Goal: Task Accomplishment & Management: Use online tool/utility

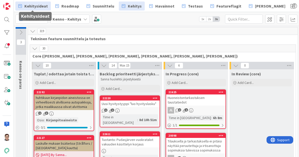
click at [34, 5] on span "Kehitysideat" at bounding box center [35, 6] width 23 height 6
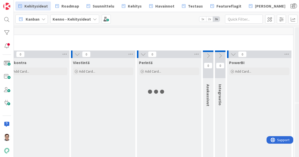
scroll to position [0, 501]
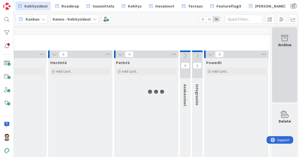
click at [281, 62] on div "Archive" at bounding box center [284, 65] width 25 height 76
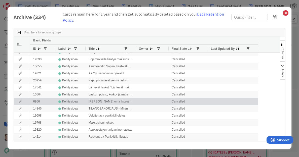
scroll to position [0, 0]
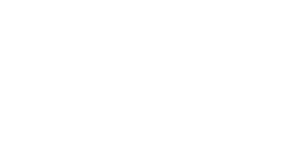
click at [155, 102] on div at bounding box center [149, 78] width 299 height 157
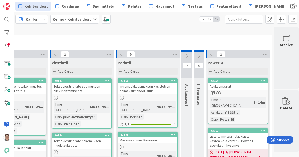
scroll to position [0, 501]
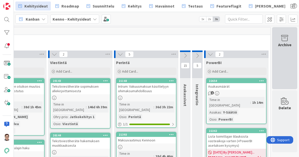
click at [282, 61] on div "Archive" at bounding box center [284, 58] width 25 height 62
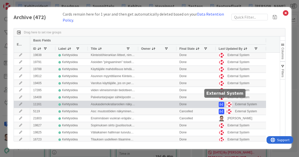
scroll to position [0, 0]
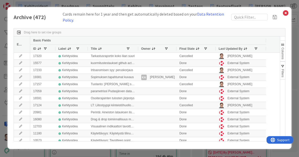
click at [256, 48] on span at bounding box center [256, 49] width 4 height 4
click at [254, 62] on input "Filter Value" at bounding box center [262, 61] width 45 height 5
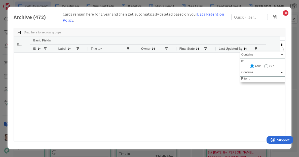
type input "e"
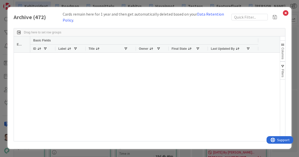
click at [257, 95] on div at bounding box center [155, 97] width 250 height 89
click at [284, 13] on icon at bounding box center [285, 13] width 7 height 7
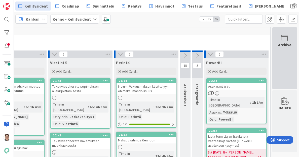
click at [278, 56] on div "Archive" at bounding box center [284, 58] width 25 height 62
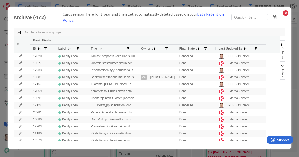
click at [232, 49] on span "Last Updated By" at bounding box center [231, 49] width 24 height 4
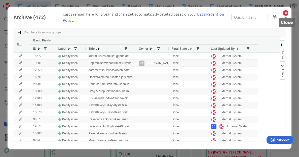
click at [285, 14] on icon at bounding box center [285, 13] width 7 height 7
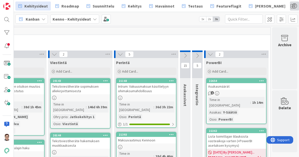
click at [290, 6] on span at bounding box center [294, 6] width 9 height 9
click at [271, 26] on span "Tavoitteet" at bounding box center [280, 26] width 19 height 6
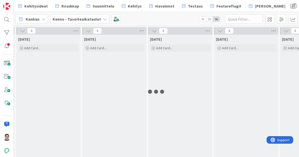
scroll to position [0, 1264]
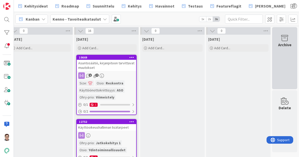
click at [285, 60] on div "Archive" at bounding box center [284, 58] width 25 height 62
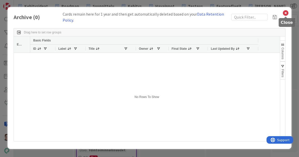
click at [286, 11] on icon at bounding box center [285, 13] width 7 height 7
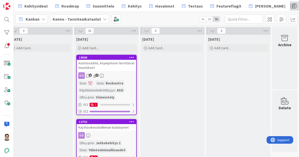
click at [290, 6] on span at bounding box center [294, 6] width 9 height 9
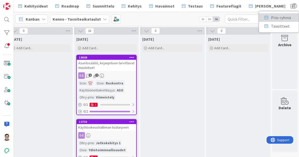
click at [271, 15] on span "Prio-ryhmä" at bounding box center [281, 18] width 20 height 6
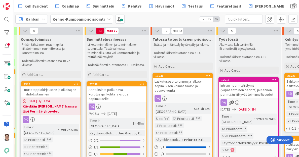
scroll to position [0, 341]
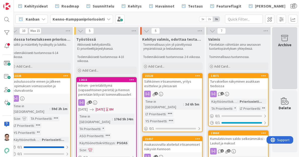
click at [281, 55] on div "Archive" at bounding box center [284, 58] width 25 height 62
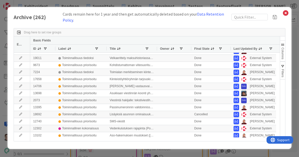
scroll to position [0, 0]
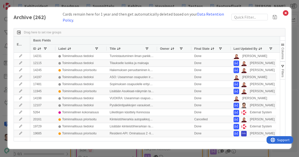
click at [249, 49] on span "Last Updated By" at bounding box center [246, 49] width 24 height 4
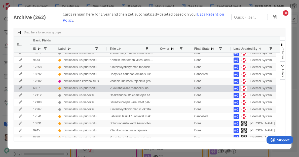
scroll to position [61, 0]
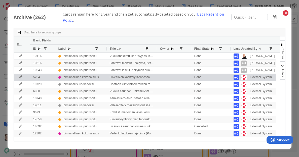
click at [253, 78] on div "External System" at bounding box center [261, 77] width 22 height 6
click at [20, 78] on icon at bounding box center [21, 77] width 8 height 3
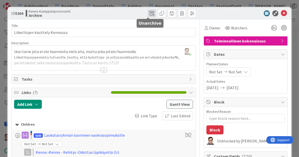
click at [149, 12] on span at bounding box center [152, 13] width 8 height 8
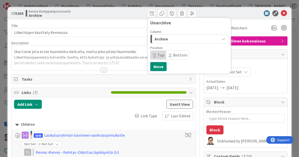
click at [168, 38] on div "Archive" at bounding box center [186, 39] width 66 height 8
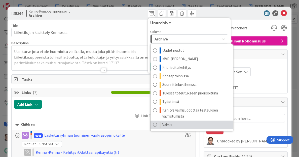
click at [168, 125] on span "Valmis" at bounding box center [167, 125] width 10 height 6
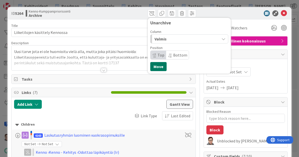
click at [155, 65] on button "Move" at bounding box center [158, 66] width 16 height 9
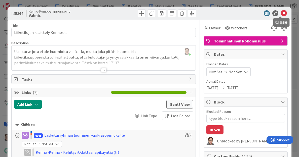
click at [282, 14] on icon at bounding box center [284, 13] width 6 height 6
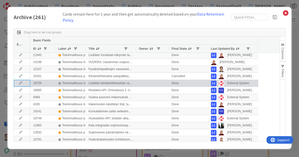
click at [20, 84] on icon at bounding box center [21, 83] width 8 height 3
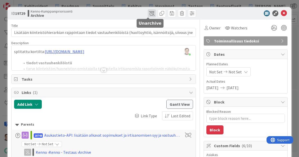
click at [149, 14] on span at bounding box center [152, 13] width 8 height 8
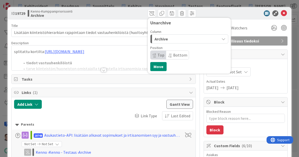
click at [167, 39] on div "Archive" at bounding box center [186, 39] width 66 height 8
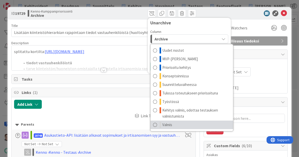
click at [169, 124] on link "Valmis" at bounding box center [192, 125] width 83 height 9
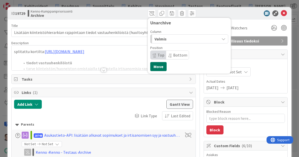
click at [155, 67] on button "Move" at bounding box center [158, 66] width 16 height 9
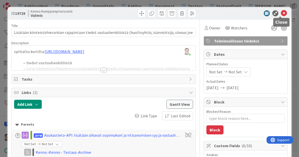
click at [281, 15] on icon at bounding box center [284, 13] width 6 height 6
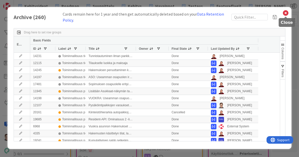
click at [286, 13] on icon at bounding box center [285, 13] width 7 height 7
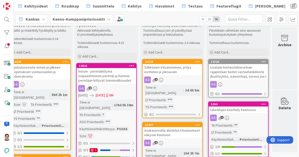
scroll to position [0, 341]
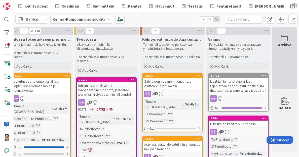
click at [278, 46] on div "Archive" at bounding box center [284, 45] width 13 height 6
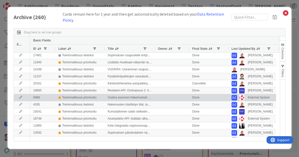
scroll to position [29, 0]
click at [252, 99] on div "External System" at bounding box center [259, 97] width 22 height 6
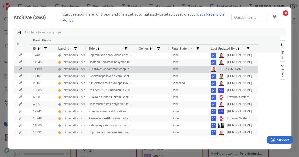
scroll to position [0, 0]
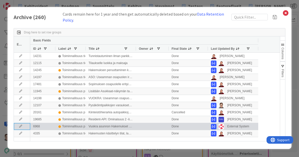
click at [19, 126] on icon at bounding box center [21, 126] width 8 height 3
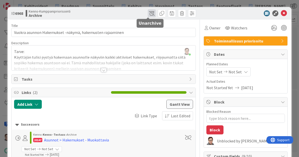
click at [148, 13] on span at bounding box center [152, 13] width 8 height 8
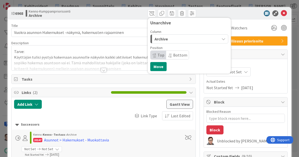
click at [163, 39] on span "Archive" at bounding box center [161, 39] width 13 height 7
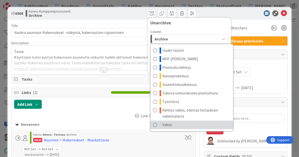
click at [167, 125] on span "Valmis" at bounding box center [167, 125] width 10 height 6
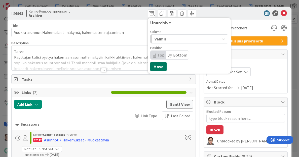
click at [156, 69] on button "Move" at bounding box center [158, 66] width 16 height 9
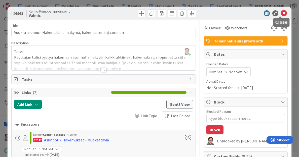
click at [281, 15] on icon at bounding box center [284, 13] width 6 height 6
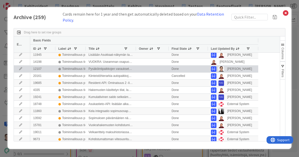
scroll to position [37, 0]
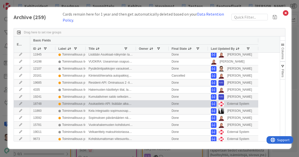
click at [21, 104] on icon at bounding box center [21, 103] width 8 height 3
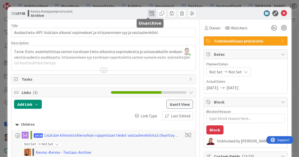
click at [148, 12] on span at bounding box center [152, 13] width 8 height 8
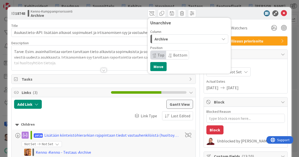
click at [174, 38] on div "Archive" at bounding box center [186, 39] width 66 height 8
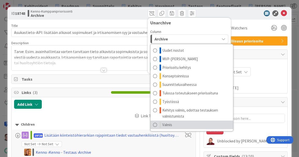
click at [171, 126] on link "Valmis" at bounding box center [192, 125] width 83 height 9
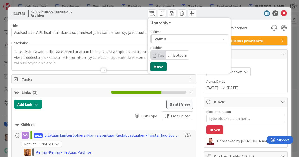
click at [155, 67] on button "Move" at bounding box center [158, 66] width 16 height 9
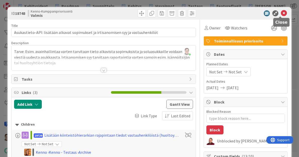
click at [281, 14] on icon at bounding box center [284, 13] width 6 height 6
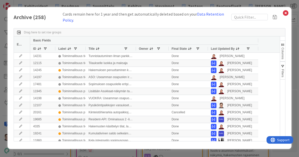
click at [266, 42] on div "Basic Fields ID Label Title Owner Final State Last Updated By" at bounding box center [155, 45] width 250 height 16
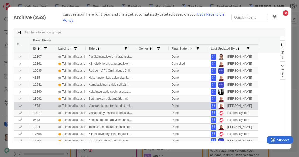
scroll to position [66, 0]
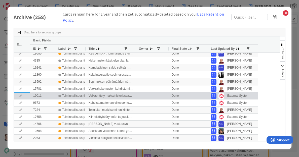
click at [19, 95] on icon at bounding box center [21, 95] width 8 height 3
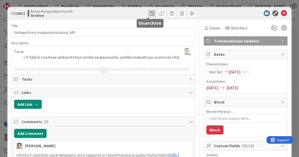
click at [148, 14] on span at bounding box center [152, 13] width 8 height 8
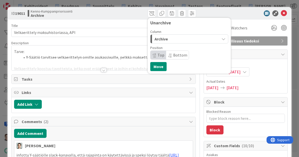
click at [161, 39] on span "Archive" at bounding box center [161, 39] width 13 height 7
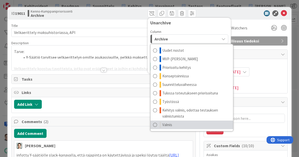
click at [167, 123] on span "Valmis" at bounding box center [167, 125] width 10 height 6
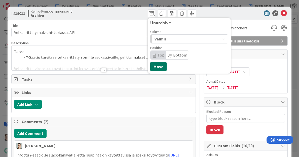
click at [155, 68] on button "Move" at bounding box center [158, 66] width 16 height 9
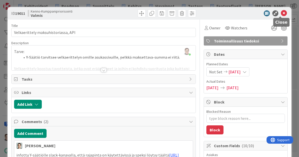
click at [281, 15] on icon at bounding box center [284, 13] width 6 height 6
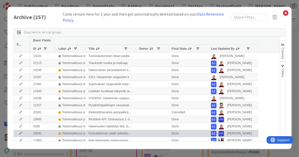
scroll to position [51, 0]
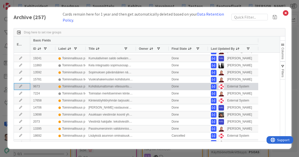
click at [20, 85] on icon at bounding box center [21, 86] width 8 height 3
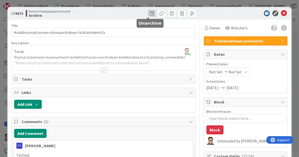
click at [148, 14] on span at bounding box center [152, 13] width 8 height 8
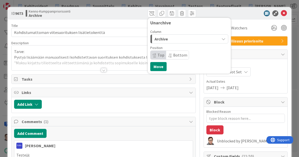
click at [162, 40] on span "Archive" at bounding box center [161, 39] width 13 height 7
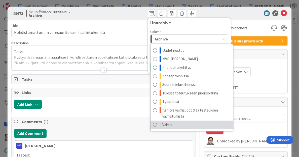
click at [164, 124] on span "Valmis" at bounding box center [167, 125] width 10 height 6
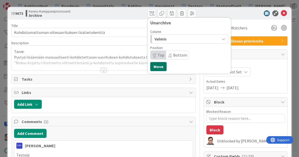
click at [158, 66] on button "Move" at bounding box center [158, 66] width 16 height 9
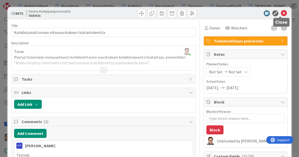
click at [281, 13] on icon at bounding box center [284, 13] width 6 height 6
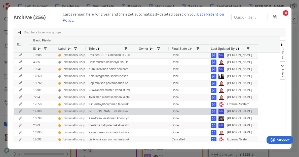
scroll to position [95, 0]
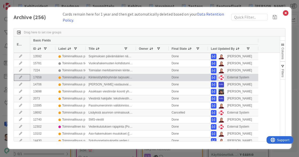
click at [19, 77] on icon at bounding box center [21, 77] width 8 height 3
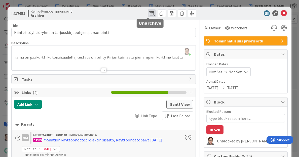
click at [148, 13] on span at bounding box center [152, 13] width 8 height 8
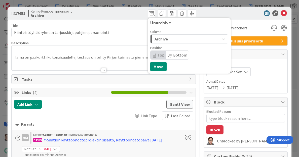
click at [166, 40] on div "Archive" at bounding box center [186, 39] width 66 height 8
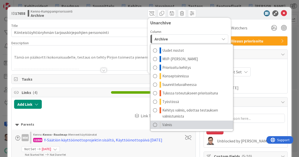
click at [169, 124] on span "Valmis" at bounding box center [167, 125] width 10 height 6
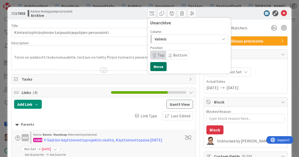
click at [155, 69] on button "Move" at bounding box center [158, 66] width 16 height 9
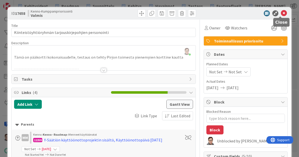
click at [281, 14] on icon at bounding box center [284, 13] width 6 height 6
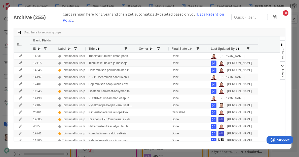
click at [230, 47] on span "Last Updated By" at bounding box center [223, 49] width 24 height 4
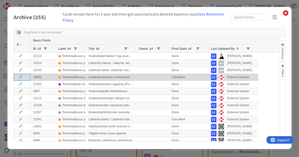
click at [19, 76] on icon at bounding box center [21, 77] width 8 height 3
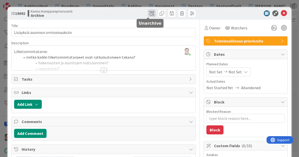
click at [149, 15] on span at bounding box center [152, 13] width 8 height 8
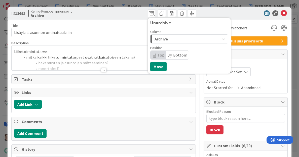
click at [171, 40] on div "Archive" at bounding box center [186, 39] width 66 height 8
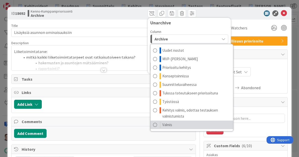
click at [163, 123] on span "Valmis" at bounding box center [167, 125] width 10 height 6
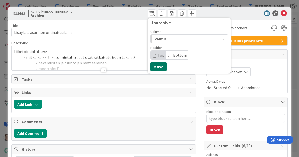
click at [157, 64] on button "Move" at bounding box center [158, 66] width 16 height 9
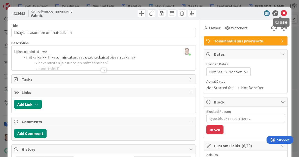
click at [282, 12] on icon at bounding box center [284, 13] width 6 height 6
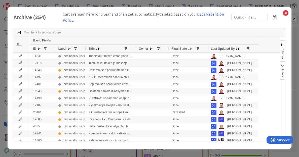
click at [225, 49] on span "Last Updated By" at bounding box center [223, 49] width 24 height 4
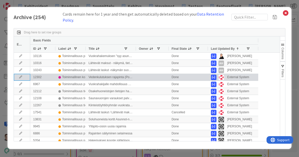
click at [20, 77] on icon at bounding box center [21, 77] width 8 height 3
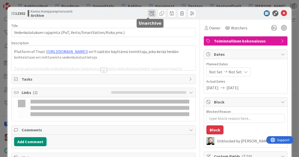
click at [148, 13] on span at bounding box center [152, 13] width 8 height 8
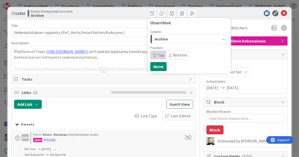
click at [171, 40] on div "Archive" at bounding box center [186, 39] width 66 height 8
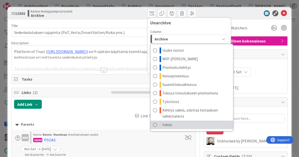
click at [168, 126] on span "Valmis" at bounding box center [167, 125] width 10 height 6
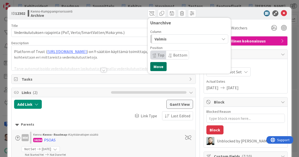
click at [155, 65] on button "Move" at bounding box center [158, 66] width 16 height 9
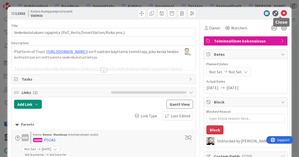
click at [281, 14] on icon at bounding box center [284, 13] width 6 height 6
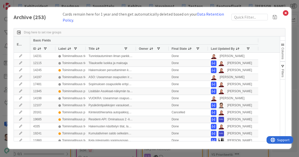
click at [228, 48] on span "Last Updated By" at bounding box center [223, 49] width 24 height 4
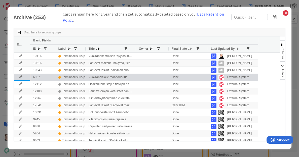
click at [20, 77] on icon at bounding box center [21, 77] width 8 height 3
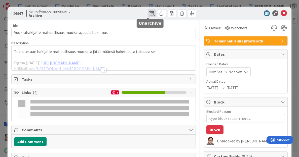
click at [148, 13] on span at bounding box center [152, 13] width 8 height 8
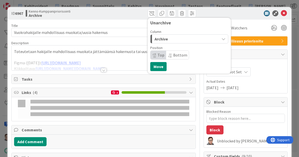
click at [167, 40] on div "Archive" at bounding box center [186, 39] width 66 height 8
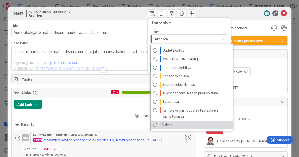
click at [169, 125] on link "Valmis" at bounding box center [192, 125] width 83 height 9
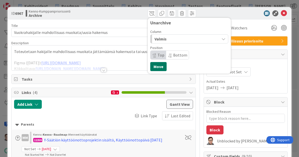
click at [155, 67] on button "Move" at bounding box center [158, 66] width 16 height 9
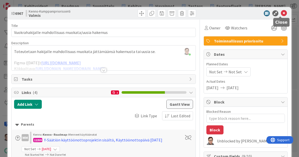
click at [281, 13] on icon at bounding box center [284, 13] width 6 height 6
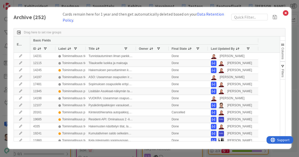
click at [218, 47] on span "Last Updated By" at bounding box center [223, 49] width 24 height 4
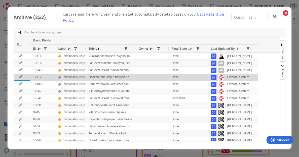
click at [19, 77] on icon at bounding box center [21, 77] width 8 height 3
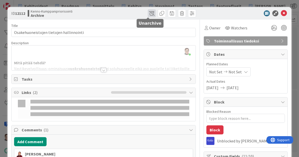
click at [148, 13] on span at bounding box center [152, 13] width 8 height 8
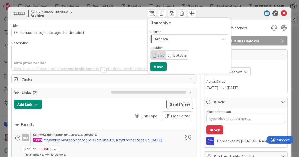
click at [174, 39] on div "Archive" at bounding box center [186, 39] width 66 height 8
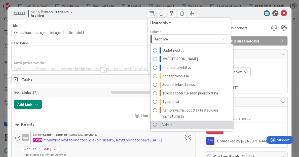
click at [163, 124] on span "Valmis" at bounding box center [167, 125] width 10 height 6
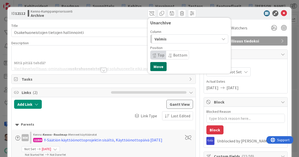
click at [155, 64] on button "Move" at bounding box center [158, 66] width 16 height 9
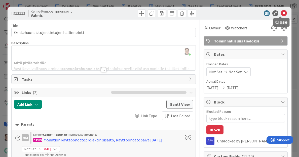
click at [281, 13] on icon at bounding box center [284, 13] width 6 height 6
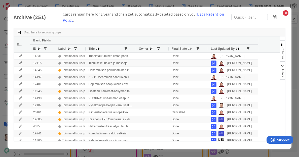
click at [221, 48] on span "Last Updated By" at bounding box center [223, 49] width 24 height 4
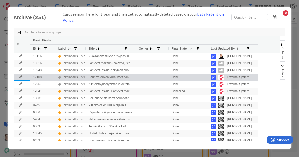
click at [22, 78] on icon at bounding box center [21, 77] width 8 height 3
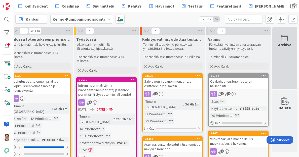
click at [278, 63] on div "Archive" at bounding box center [284, 58] width 25 height 62
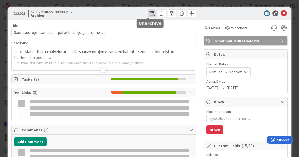
click at [148, 13] on span at bounding box center [152, 13] width 8 height 8
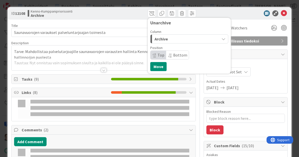
click at [173, 38] on div "Archive" at bounding box center [186, 39] width 66 height 8
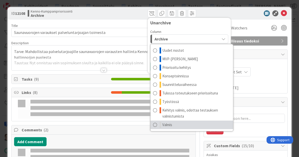
click at [172, 126] on link "Valmis" at bounding box center [192, 125] width 83 height 9
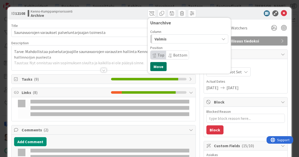
click at [158, 66] on button "Move" at bounding box center [158, 66] width 16 height 9
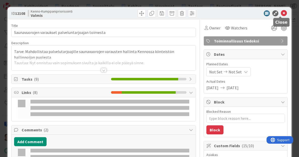
click at [281, 14] on icon at bounding box center [284, 13] width 6 height 6
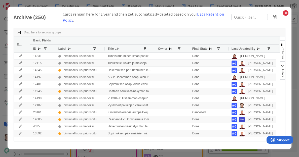
click at [245, 47] on span "Last Updated By" at bounding box center [244, 49] width 24 height 4
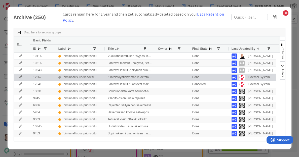
click at [20, 77] on icon at bounding box center [21, 77] width 8 height 3
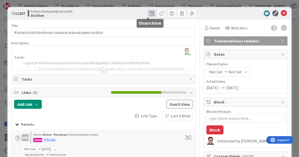
click at [148, 16] on span at bounding box center [152, 13] width 8 height 8
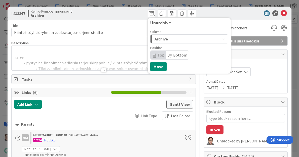
click at [174, 38] on div "Archive" at bounding box center [186, 39] width 66 height 8
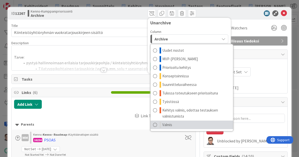
click at [165, 123] on span "Valmis" at bounding box center [167, 125] width 10 height 6
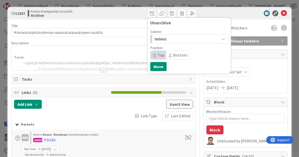
click at [156, 50] on span "Position" at bounding box center [156, 48] width 12 height 4
click at [158, 54] on span "Top" at bounding box center [161, 55] width 7 height 5
click at [156, 64] on button "Move" at bounding box center [158, 66] width 16 height 9
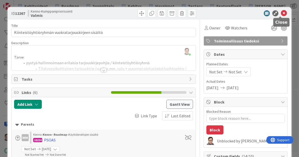
click at [281, 12] on icon at bounding box center [284, 13] width 6 height 6
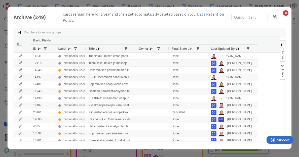
click at [224, 47] on span "Last Updated By" at bounding box center [223, 49] width 24 height 4
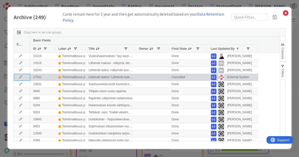
click at [20, 77] on icon at bounding box center [21, 77] width 8 height 3
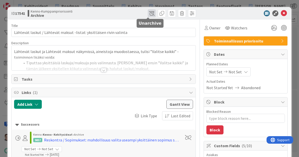
click at [148, 13] on span at bounding box center [152, 13] width 8 height 8
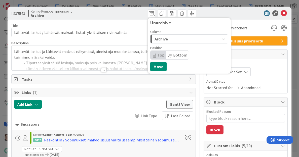
click at [164, 40] on div "Archive" at bounding box center [186, 39] width 66 height 8
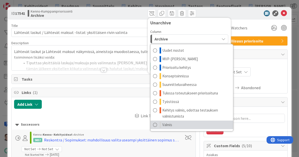
click at [166, 125] on span "Valmis" at bounding box center [167, 125] width 10 height 6
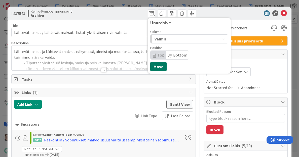
click at [153, 65] on button "Move" at bounding box center [158, 66] width 16 height 9
type textarea "x"
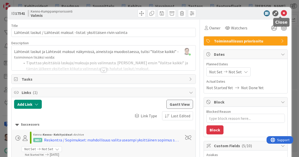
click at [281, 12] on icon at bounding box center [284, 13] width 6 height 6
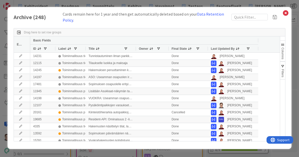
click at [219, 50] on span "Last Updated By" at bounding box center [223, 49] width 24 height 4
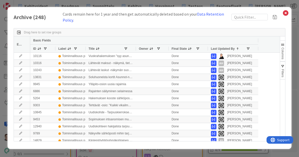
click at [219, 50] on span "Last Updated By" at bounding box center [223, 49] width 24 height 4
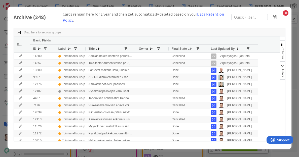
click at [219, 50] on span "Last Updated By" at bounding box center [223, 49] width 24 height 4
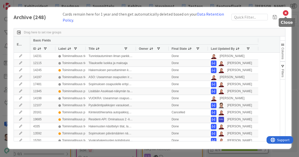
click at [286, 12] on icon at bounding box center [285, 13] width 7 height 7
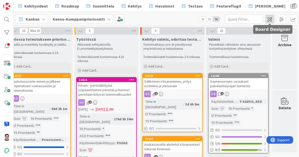
click at [270, 19] on span at bounding box center [269, 19] width 9 height 9
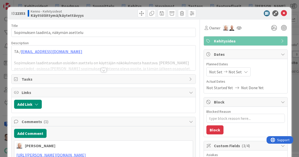
click at [101, 69] on div at bounding box center [104, 70] width 6 height 4
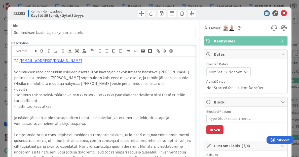
type textarea "x"
click at [283, 13] on icon at bounding box center [284, 13] width 6 height 6
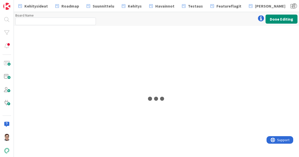
type input "Kenno-Kumppanipriorisointi"
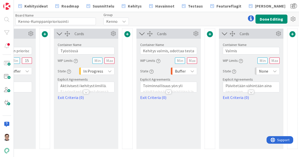
scroll to position [0, 473]
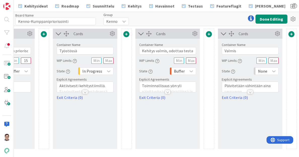
click at [268, 70] on div "None" at bounding box center [266, 71] width 25 height 8
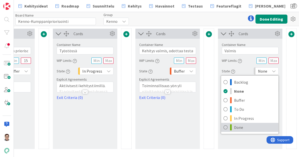
click at [239, 128] on span "Done" at bounding box center [255, 128] width 42 height 8
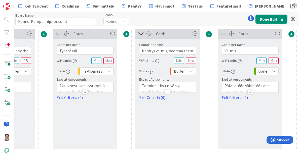
click at [255, 115] on div "Cards Container Name 6 / 64 Valmis WIP Limits State Done Backlog None Buffer To…" at bounding box center [250, 89] width 64 height 121
click at [273, 18] on button "Done Editing" at bounding box center [272, 19] width 32 height 9
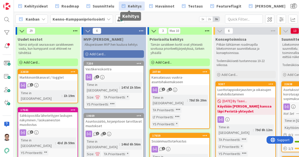
click at [132, 6] on span "Kehitys" at bounding box center [135, 6] width 14 height 6
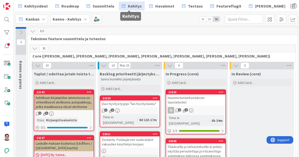
click at [33, 48] on icon at bounding box center [35, 49] width 6 height 6
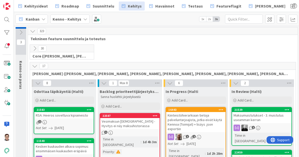
click at [35, 67] on icon at bounding box center [35, 66] width 6 height 6
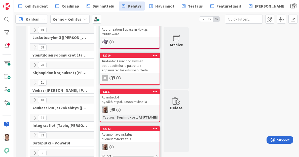
scroll to position [72, 0]
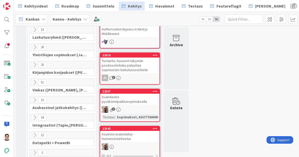
click at [34, 81] on icon at bounding box center [35, 83] width 6 height 6
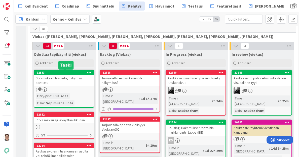
scroll to position [126, 0]
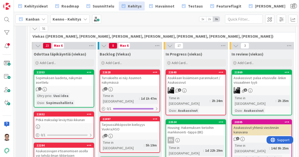
click at [65, 87] on div "1" at bounding box center [63, 89] width 59 height 4
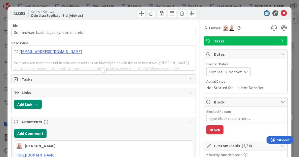
click at [103, 69] on div at bounding box center [104, 70] width 6 height 4
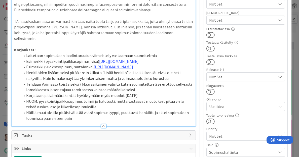
scroll to position [187, 0]
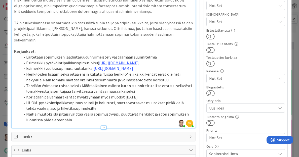
type textarea "x"
click at [33, 52] on strong "Korjaukset:" at bounding box center [24, 51] width 21 height 5
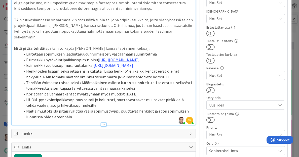
scroll to position [189, 0]
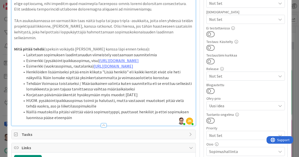
click at [64, 48] on p "Mitä pitää tehdä (speksin voikäydä Tommin kanssa läpi ennen tekoa) :" at bounding box center [103, 49] width 179 height 6
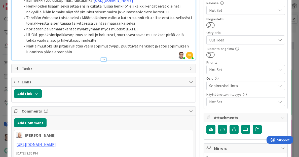
scroll to position [256, 0]
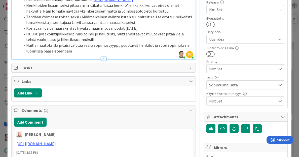
click at [104, 61] on div at bounding box center [104, 59] width 6 height 4
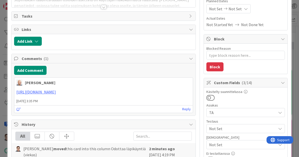
scroll to position [0, 0]
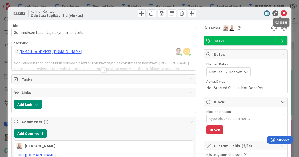
click at [282, 15] on icon at bounding box center [284, 13] width 6 height 6
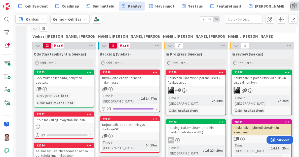
click at [290, 4] on span at bounding box center [294, 6] width 9 height 9
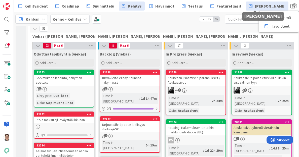
click at [262, 6] on span "[PERSON_NAME]" at bounding box center [270, 6] width 30 height 6
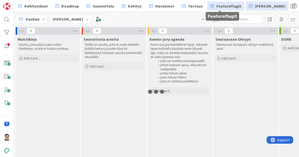
click at [221, 8] on span "Featureflagit" at bounding box center [228, 6] width 25 height 6
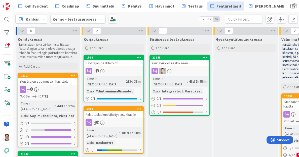
scroll to position [0, 143]
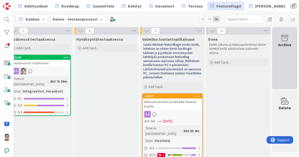
click at [272, 52] on div "Archive" at bounding box center [284, 58] width 25 height 62
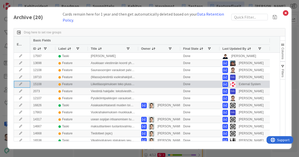
click at [20, 83] on icon at bounding box center [21, 84] width 8 height 3
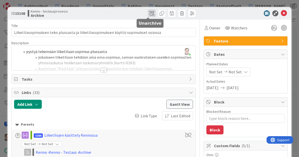
click at [148, 13] on span at bounding box center [152, 13] width 8 height 8
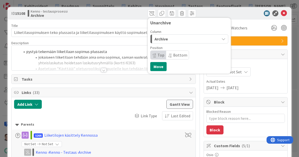
click at [163, 37] on span "Archive" at bounding box center [161, 39] width 13 height 7
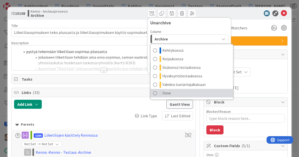
click at [164, 90] on span "Done" at bounding box center [166, 93] width 9 height 6
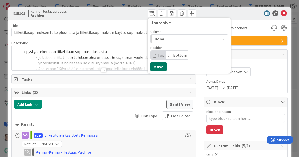
click at [157, 66] on button "Move" at bounding box center [158, 66] width 16 height 9
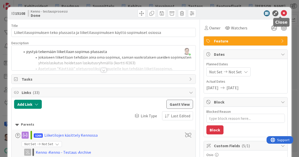
click at [281, 13] on icon at bounding box center [284, 13] width 6 height 6
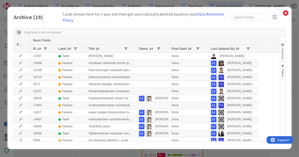
click at [224, 48] on span "Last Updated By" at bounding box center [223, 49] width 24 height 4
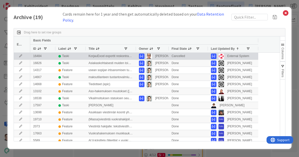
click at [19, 55] on icon at bounding box center [21, 56] width 8 height 3
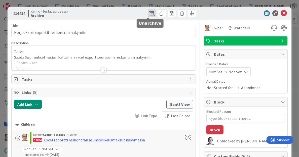
click at [149, 15] on span at bounding box center [152, 13] width 8 height 8
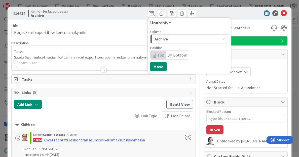
click at [171, 39] on div "Archive" at bounding box center [186, 39] width 66 height 8
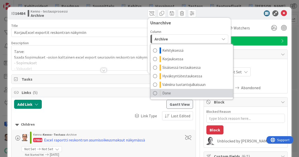
click at [171, 91] on link "Done" at bounding box center [192, 93] width 83 height 9
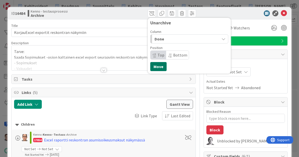
click at [157, 65] on button "Move" at bounding box center [158, 66] width 16 height 9
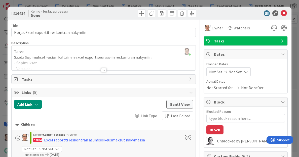
type textarea "x"
click at [281, 16] on icon at bounding box center [284, 13] width 6 height 6
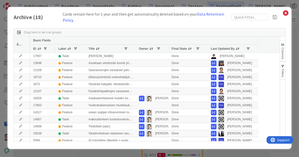
click at [225, 48] on span "Last Updated By" at bounding box center [223, 49] width 24 height 4
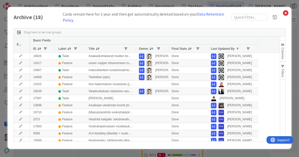
click at [225, 48] on span "Last Updated By" at bounding box center [223, 49] width 24 height 4
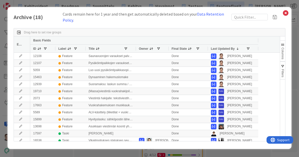
click at [225, 48] on span "Last Updated By" at bounding box center [223, 49] width 24 height 4
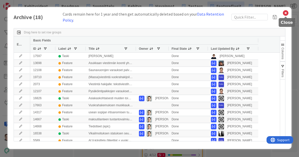
click at [286, 12] on icon at bounding box center [285, 13] width 7 height 7
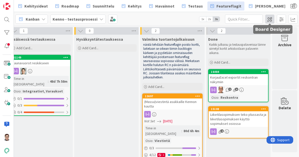
click at [270, 19] on span at bounding box center [269, 19] width 9 height 9
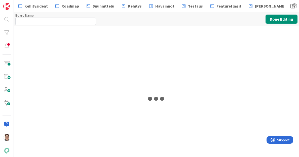
type input "Kenno - testausprosessi"
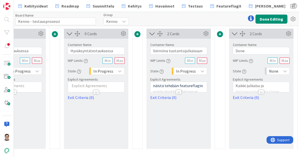
scroll to position [0, 226]
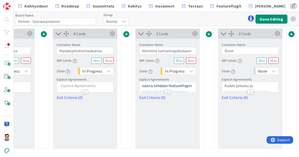
click at [266, 70] on span "None" at bounding box center [262, 71] width 9 height 7
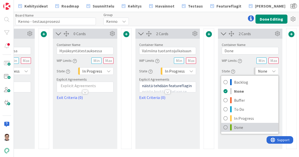
click at [245, 125] on span "Done" at bounding box center [255, 128] width 42 height 8
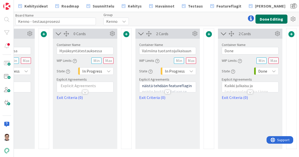
click at [275, 19] on button "Done Editing" at bounding box center [272, 19] width 32 height 9
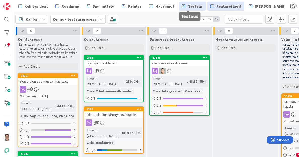
click at [191, 6] on span "Testaus" at bounding box center [195, 6] width 15 height 6
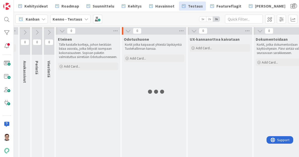
scroll to position [0, 311]
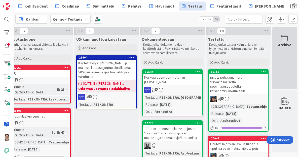
click at [280, 50] on div "Archive" at bounding box center [284, 58] width 25 height 62
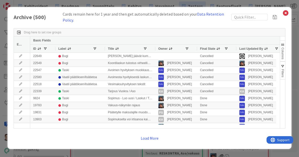
click at [257, 47] on span "Last Updated By" at bounding box center [251, 49] width 24 height 4
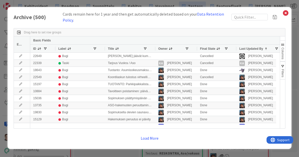
click at [257, 47] on span "Last Updated By" at bounding box center [251, 49] width 24 height 4
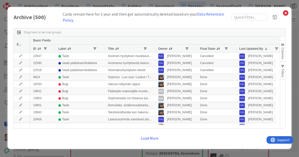
click at [257, 47] on span "Last Updated By" at bounding box center [251, 49] width 24 height 4
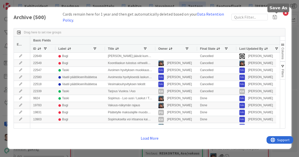
click at [284, 14] on icon at bounding box center [285, 13] width 7 height 7
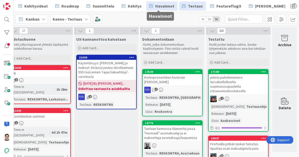
click at [162, 6] on span "Havainnot" at bounding box center [164, 6] width 19 height 6
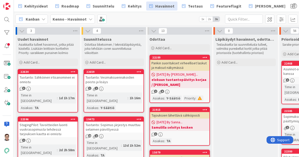
scroll to position [0, 89]
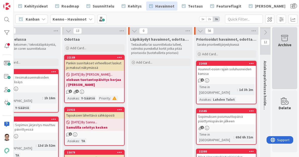
click at [283, 58] on div "Archive" at bounding box center [284, 58] width 25 height 62
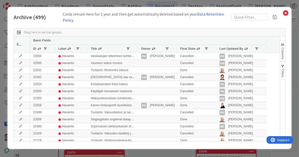
click at [232, 49] on span "Last Updated By" at bounding box center [232, 49] width 24 height 4
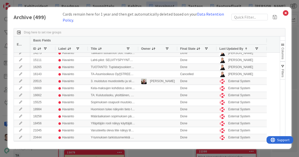
scroll to position [236, 0]
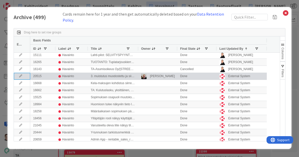
click at [21, 77] on icon at bounding box center [21, 76] width 8 height 3
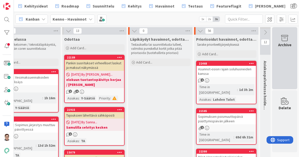
click at [279, 59] on div "Archive" at bounding box center [284, 58] width 25 height 62
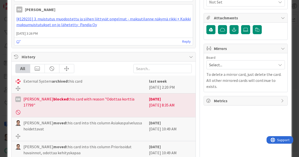
scroll to position [243, 0]
drag, startPoint x: 118, startPoint y: 99, endPoint x: 105, endPoint y: 84, distance: 19.4
click at [105, 84] on div "External System archived this card" at bounding box center [80, 84] width 131 height 13
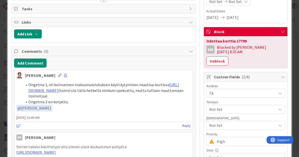
scroll to position [0, 0]
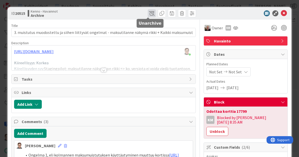
click at [148, 14] on span at bounding box center [152, 13] width 8 height 8
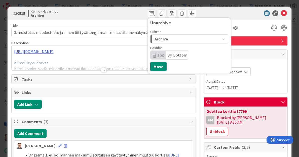
click at [162, 39] on span "Archive" at bounding box center [161, 39] width 13 height 7
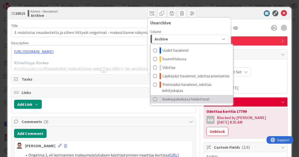
click at [169, 100] on span "Asiakaspalvelussa hoidettavat" at bounding box center [185, 99] width 47 height 6
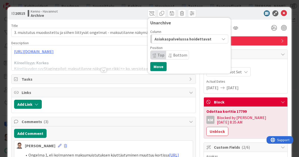
click at [174, 54] on span "Bottom" at bounding box center [180, 55] width 14 height 5
click at [157, 68] on button "Move" at bounding box center [158, 66] width 16 height 9
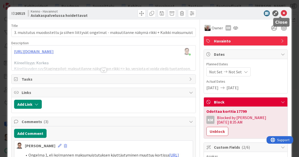
click at [281, 14] on icon at bounding box center [284, 13] width 6 height 6
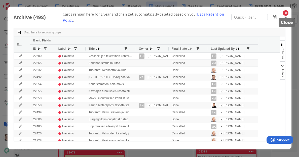
click at [287, 12] on icon at bounding box center [285, 13] width 7 height 7
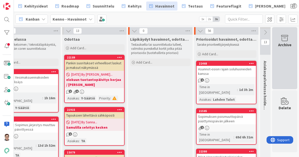
click at [278, 56] on div "Archive" at bounding box center [284, 58] width 25 height 62
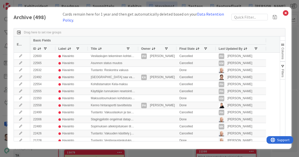
click at [237, 49] on span "Last Updated By" at bounding box center [231, 49] width 24 height 4
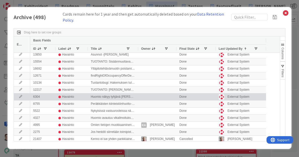
scroll to position [427, 0]
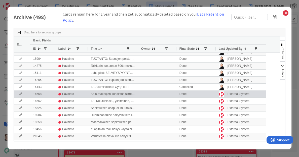
click at [20, 94] on icon at bounding box center [21, 94] width 8 height 3
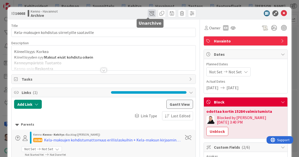
click at [148, 14] on span at bounding box center [152, 13] width 8 height 8
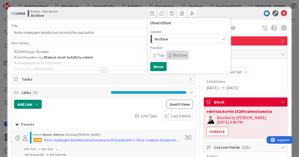
click at [165, 40] on div "Archive" at bounding box center [186, 39] width 66 height 8
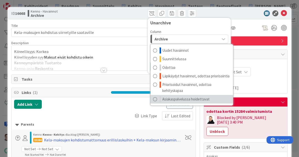
click at [167, 102] on link "Asiakaspalvelussa hoidettavat" at bounding box center [192, 99] width 83 height 9
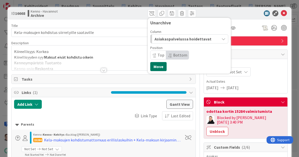
click at [156, 65] on button "Move" at bounding box center [158, 66] width 16 height 9
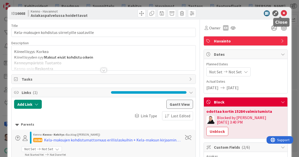
click at [281, 14] on icon at bounding box center [284, 13] width 6 height 6
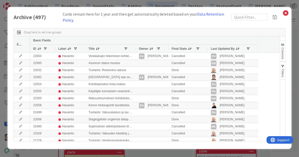
click at [220, 49] on span "Last Updated By" at bounding box center [223, 49] width 24 height 4
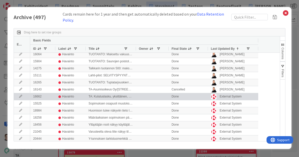
click at [19, 95] on div at bounding box center [22, 96] width 16 height 7
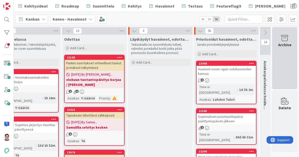
click at [278, 61] on div "Archive" at bounding box center [284, 58] width 25 height 62
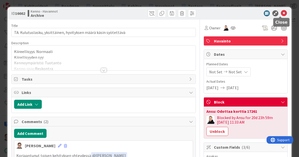
click at [281, 14] on icon at bounding box center [284, 13] width 6 height 6
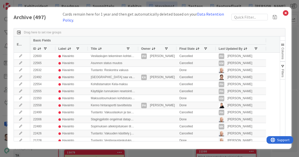
click at [232, 50] on span "Last Updated By" at bounding box center [231, 49] width 24 height 4
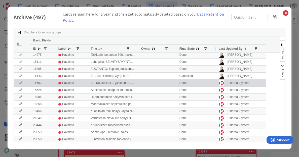
click at [17, 83] on icon at bounding box center [21, 83] width 8 height 3
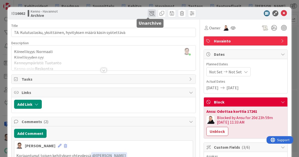
click at [148, 12] on span at bounding box center [152, 13] width 8 height 8
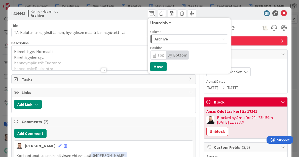
click at [168, 38] on div "Archive" at bounding box center [186, 39] width 66 height 8
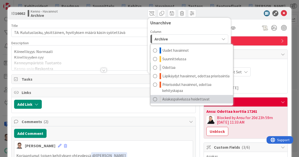
click at [172, 99] on span "Asiakaspalvelussa hoidettavat" at bounding box center [185, 99] width 47 height 6
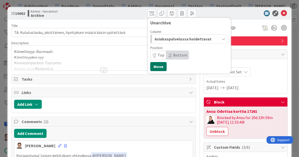
click at [158, 66] on button "Move" at bounding box center [158, 66] width 16 height 9
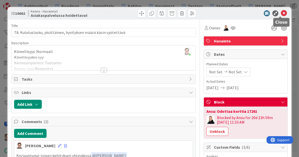
click at [281, 12] on icon at bounding box center [284, 13] width 6 height 6
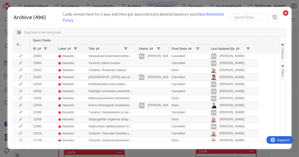
click at [223, 49] on span "Last Updated By" at bounding box center [223, 49] width 24 height 4
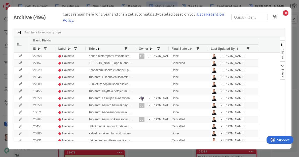
click at [223, 49] on span "Last Updated By" at bounding box center [223, 49] width 24 height 4
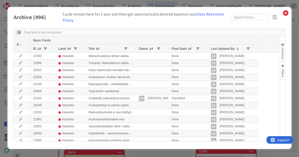
click at [223, 49] on span "Last Updated By" at bounding box center [223, 49] width 24 height 4
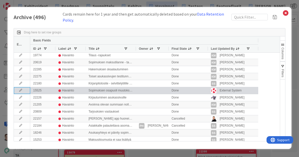
click at [20, 91] on icon at bounding box center [21, 90] width 8 height 3
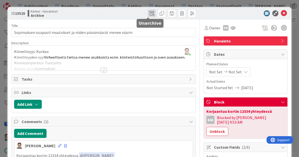
click at [148, 14] on span at bounding box center [152, 13] width 8 height 8
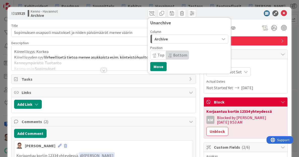
click at [171, 37] on div "Archive" at bounding box center [186, 39] width 66 height 8
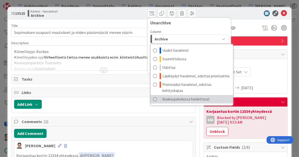
click at [171, 98] on span "Asiakaspalvelussa hoidettavat" at bounding box center [185, 99] width 47 height 6
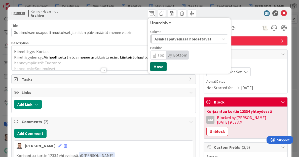
click at [157, 64] on button "Move" at bounding box center [158, 66] width 16 height 9
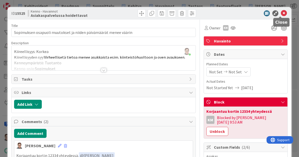
click at [281, 14] on icon at bounding box center [284, 13] width 6 height 6
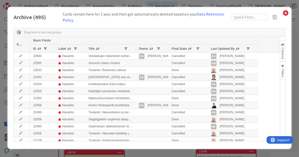
click at [221, 48] on span "Last Updated By" at bounding box center [223, 49] width 24 height 4
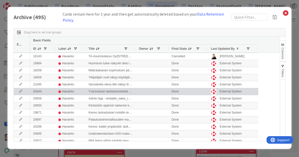
click at [21, 91] on icon at bounding box center [21, 91] width 8 height 3
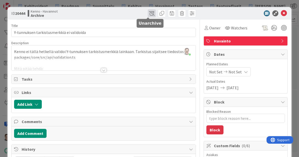
click at [148, 16] on span at bounding box center [152, 13] width 8 height 8
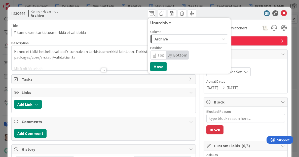
click at [164, 38] on span "Archive" at bounding box center [161, 39] width 13 height 7
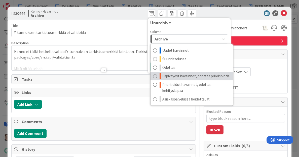
click at [174, 76] on span "Läpikäydyt havainnot, odottaa priorisointia" at bounding box center [195, 76] width 67 height 6
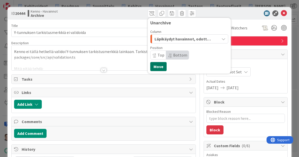
click at [157, 66] on button "Move" at bounding box center [158, 66] width 16 height 9
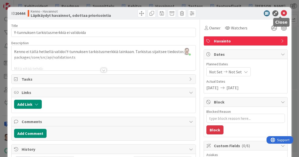
click at [281, 12] on icon at bounding box center [284, 13] width 6 height 6
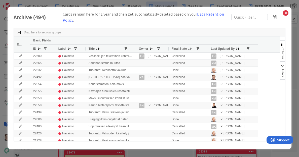
click at [220, 50] on span "Last Updated By" at bounding box center [223, 49] width 24 height 4
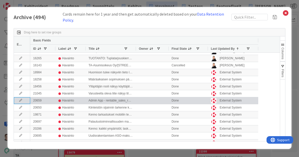
click at [20, 100] on icon at bounding box center [21, 100] width 8 height 3
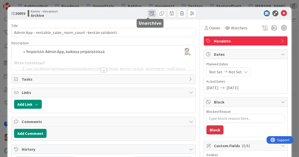
click at [148, 14] on span at bounding box center [152, 13] width 8 height 8
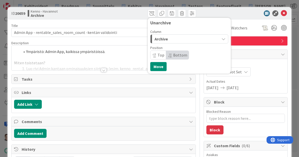
click at [174, 37] on div "Archive" at bounding box center [186, 39] width 66 height 8
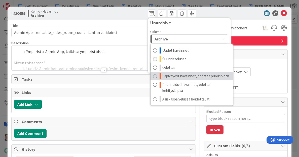
click at [179, 73] on span "Läpikäydyt havainnot, odottaa priorisointia" at bounding box center [195, 76] width 67 height 6
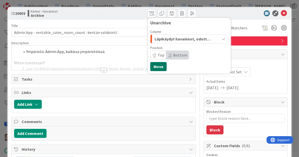
click at [155, 66] on button "Move" at bounding box center [158, 66] width 16 height 9
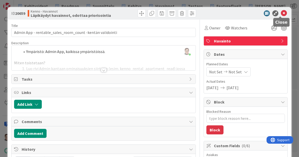
click at [281, 14] on icon at bounding box center [284, 13] width 6 height 6
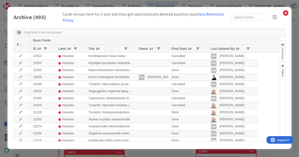
click at [226, 48] on span "Last Updated By" at bounding box center [223, 49] width 24 height 4
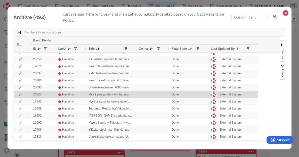
click at [19, 96] on icon at bounding box center [21, 94] width 8 height 3
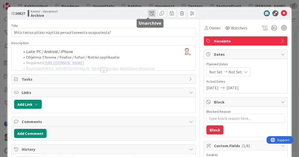
click at [149, 16] on span at bounding box center [152, 13] width 8 height 8
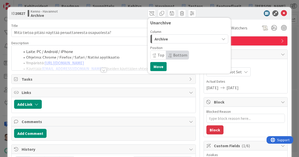
click at [161, 39] on span "Archive" at bounding box center [161, 39] width 13 height 7
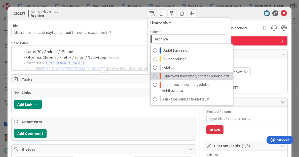
click at [176, 77] on span "Läpikäydyt havainnot, odottaa priorisointia" at bounding box center [195, 76] width 67 height 6
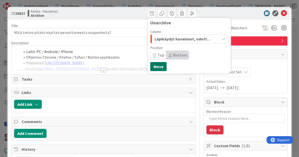
click at [154, 68] on button "Move" at bounding box center [158, 66] width 16 height 9
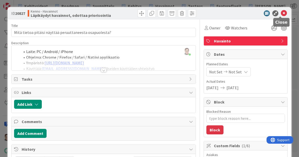
click at [281, 15] on icon at bounding box center [284, 13] width 6 height 6
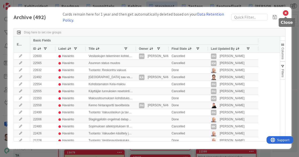
click at [285, 14] on icon at bounding box center [285, 13] width 7 height 7
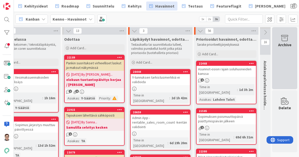
click at [277, 52] on div "Archive" at bounding box center [284, 58] width 25 height 62
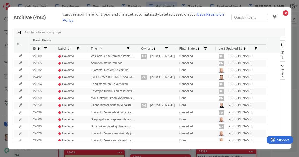
click at [232, 48] on span "Last Updated By" at bounding box center [231, 49] width 24 height 4
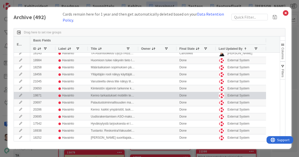
click at [19, 95] on icon at bounding box center [21, 95] width 8 height 3
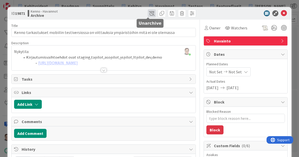
click at [149, 14] on span at bounding box center [152, 13] width 8 height 8
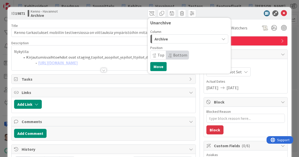
click at [173, 39] on div "Archive" at bounding box center [186, 39] width 66 height 8
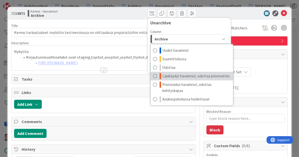
click at [182, 76] on span "Läpikäydyt havainnot, odottaa priorisointia" at bounding box center [195, 76] width 67 height 6
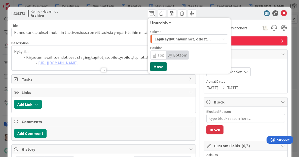
click at [154, 68] on button "Move" at bounding box center [158, 66] width 16 height 9
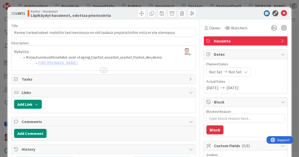
click at [283, 13] on div at bounding box center [243, 13] width 89 height 6
click at [281, 13] on icon at bounding box center [284, 13] width 6 height 6
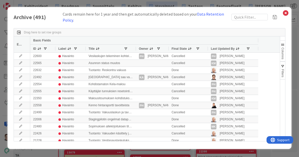
click at [219, 49] on span "Last Updated By" at bounding box center [223, 49] width 24 height 4
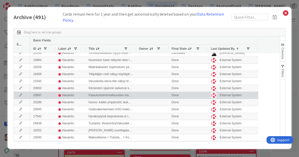
click at [23, 96] on icon at bounding box center [21, 95] width 8 height 3
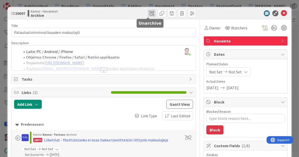
click at [149, 14] on span at bounding box center [152, 13] width 8 height 8
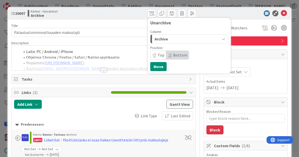
click at [168, 39] on div "Archive" at bounding box center [186, 39] width 66 height 8
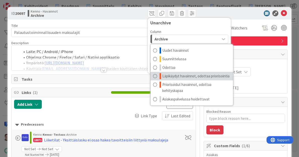
click at [176, 74] on span "Läpikäydyt havainnot, odottaa priorisointia" at bounding box center [195, 76] width 67 height 6
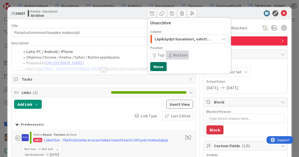
click at [155, 66] on button "Move" at bounding box center [158, 66] width 16 height 9
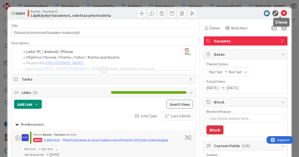
click at [281, 14] on icon at bounding box center [284, 13] width 6 height 6
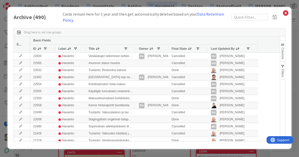
click at [218, 48] on span "Last Updated By" at bounding box center [223, 49] width 24 height 4
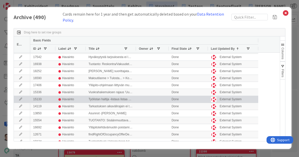
click at [20, 99] on icon at bounding box center [21, 99] width 8 height 3
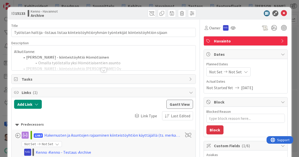
type textarea "x"
click at [148, 13] on span at bounding box center [152, 13] width 8 height 8
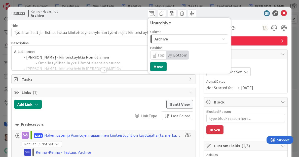
click at [163, 40] on span "Archive" at bounding box center [161, 39] width 13 height 7
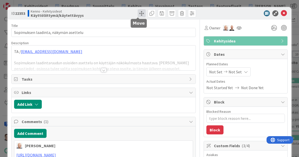
click at [138, 15] on span at bounding box center [142, 13] width 8 height 8
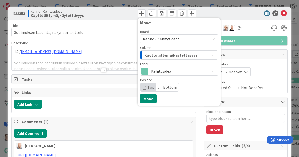
click at [159, 37] on span "Kenno - Kehitysideat" at bounding box center [161, 39] width 36 height 5
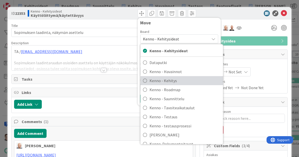
click at [166, 81] on span "Kenno - Kehitys" at bounding box center [185, 81] width 71 height 8
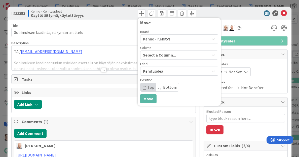
click at [162, 55] on span "Select a Column..." at bounding box center [159, 55] width 33 height 7
click at [167, 69] on span "Taski" at bounding box center [179, 71] width 56 height 7
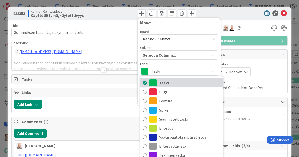
click at [162, 85] on span "Taski" at bounding box center [189, 83] width 61 height 8
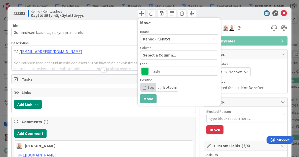
click at [162, 55] on span "Select a Column..." at bounding box center [159, 55] width 33 height 7
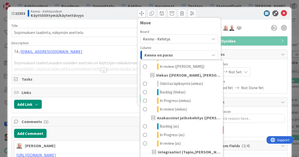
scroll to position [278, 0]
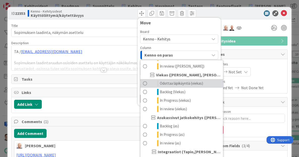
click at [172, 85] on span "Odottaa läpikäyntiä (viekas)" at bounding box center [181, 84] width 43 height 6
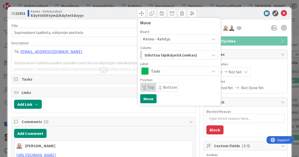
click at [148, 87] on span "Top" at bounding box center [151, 87] width 7 height 5
click at [146, 97] on button "Move" at bounding box center [148, 98] width 16 height 9
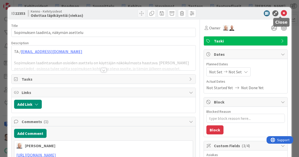
type textarea "x"
click at [281, 14] on icon at bounding box center [284, 13] width 6 height 6
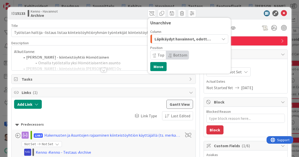
scroll to position [0, 89]
click at [152, 65] on button "Move" at bounding box center [158, 66] width 16 height 9
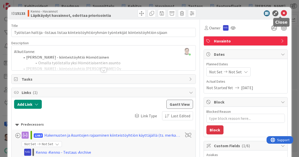
click at [281, 13] on icon at bounding box center [284, 13] width 6 height 6
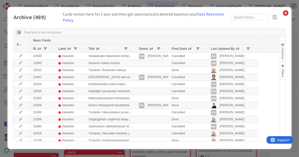
click at [222, 50] on span "Last Updated By" at bounding box center [223, 49] width 24 height 4
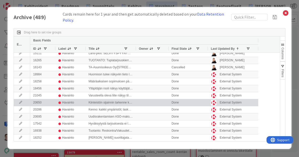
scroll to position [243, 0]
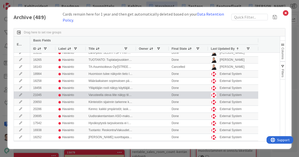
click at [20, 95] on icon at bounding box center [21, 95] width 8 height 3
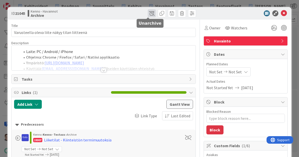
click at [149, 12] on span at bounding box center [152, 13] width 8 height 8
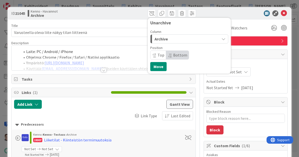
click at [165, 38] on div "Archive" at bounding box center [186, 39] width 66 height 8
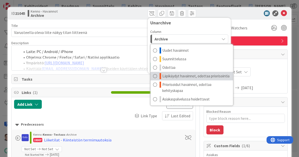
click at [177, 76] on span "Läpikäydyt havainnot, odottaa priorisointia" at bounding box center [195, 76] width 67 height 6
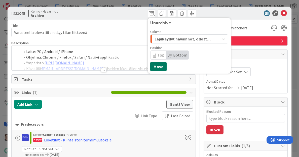
click at [158, 65] on button "Move" at bounding box center [158, 66] width 16 height 9
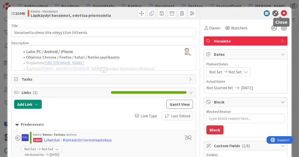
click at [281, 13] on icon at bounding box center [284, 13] width 6 height 6
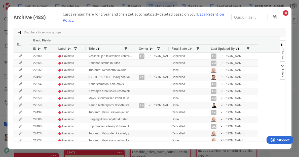
click at [224, 47] on span "Last Updated By" at bounding box center [223, 49] width 24 height 4
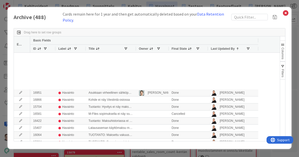
scroll to position [262, 0]
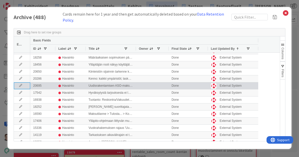
click at [20, 85] on icon at bounding box center [21, 85] width 8 height 3
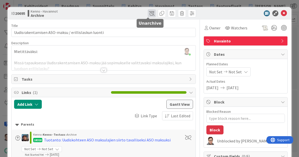
click at [150, 10] on span at bounding box center [152, 13] width 8 height 8
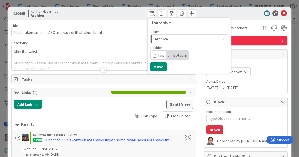
click at [172, 40] on div "Archive" at bounding box center [186, 39] width 66 height 8
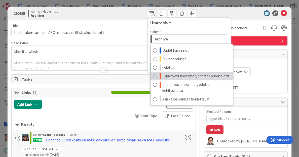
click at [180, 75] on span "Läpikäydyt havainnot, odottaa priorisointia" at bounding box center [195, 76] width 67 height 6
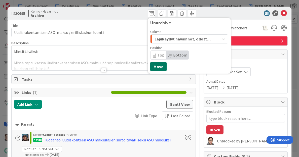
click at [156, 64] on button "Move" at bounding box center [158, 66] width 16 height 9
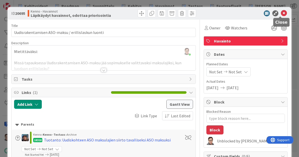
click at [281, 13] on icon at bounding box center [284, 13] width 6 height 6
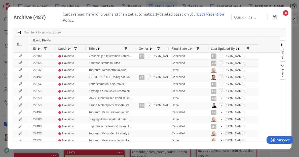
click at [223, 50] on span "Last Updated By" at bounding box center [223, 49] width 24 height 4
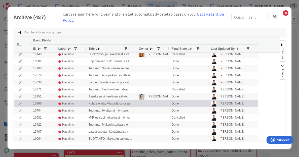
scroll to position [242, 0]
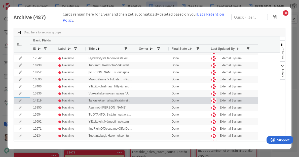
click at [21, 99] on icon at bounding box center [21, 100] width 8 height 3
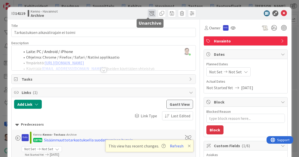
click at [148, 12] on span at bounding box center [152, 13] width 8 height 8
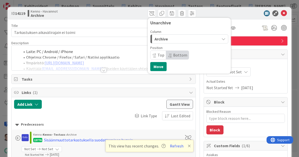
click at [168, 41] on div "Archive" at bounding box center [186, 39] width 66 height 8
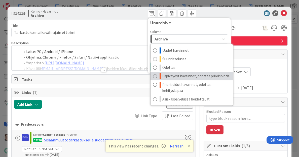
click at [178, 75] on span "Läpikäydyt havainnot, odottaa priorisointia" at bounding box center [195, 76] width 67 height 6
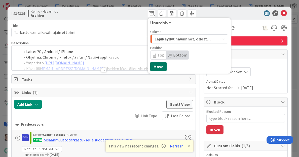
click at [157, 67] on button "Move" at bounding box center [158, 66] width 16 height 9
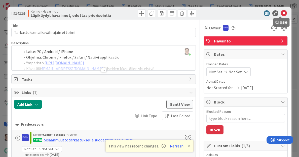
type textarea "x"
click at [281, 13] on icon at bounding box center [284, 13] width 6 height 6
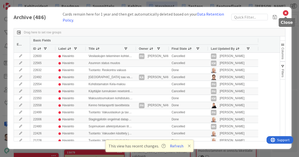
click at [285, 13] on icon at bounding box center [285, 13] width 7 height 7
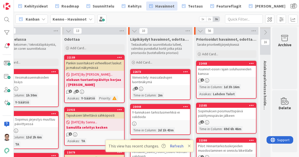
click at [174, 147] on button "Refresh" at bounding box center [176, 146] width 17 height 7
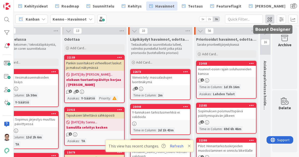
click at [269, 20] on span at bounding box center [269, 19] width 9 height 9
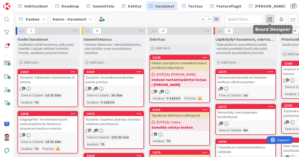
click at [270, 18] on span at bounding box center [269, 19] width 9 height 9
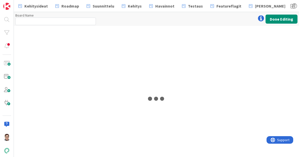
type input "Kenno - Havainnot"
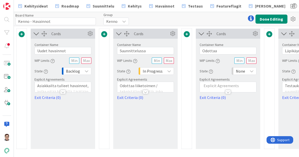
scroll to position [0, 226]
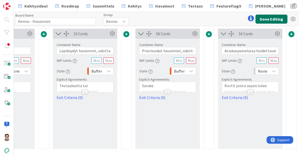
click at [274, 19] on button "Done Editing" at bounding box center [272, 19] width 32 height 9
